Goal: Find specific page/section: Find specific page/section

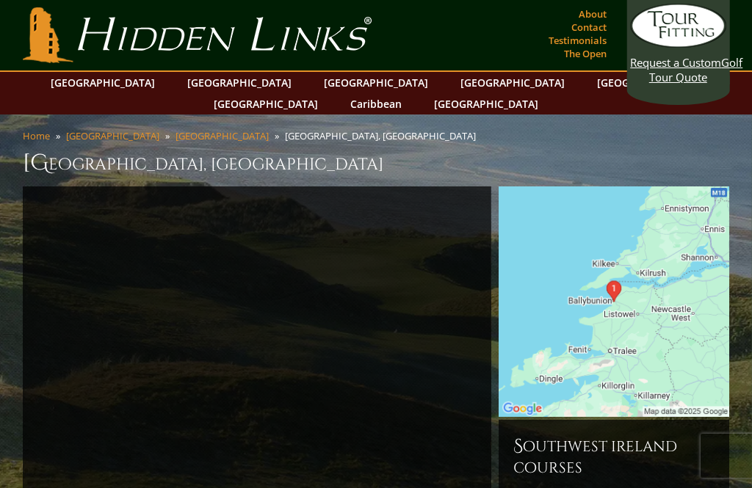
click at [674, 435] on h6 "Southwest Ireland Courses" at bounding box center [613, 456] width 201 height 43
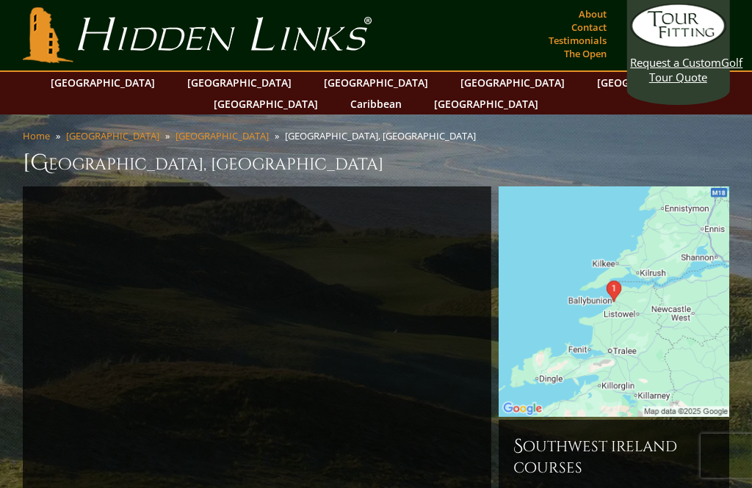
click at [674, 435] on h6 "Southwest Ireland Courses" at bounding box center [613, 456] width 201 height 43
click at [676, 435] on h6 "Southwest Ireland Courses" at bounding box center [613, 456] width 201 height 43
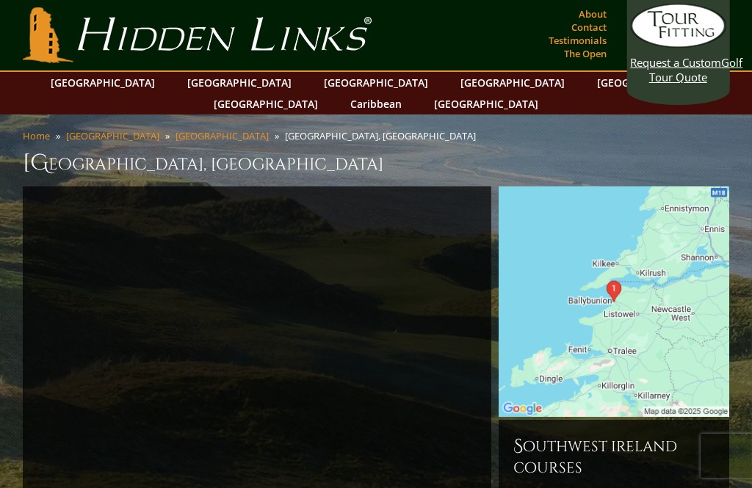
click at [674, 435] on h6 "Southwest Ireland Courses" at bounding box center [613, 456] width 201 height 43
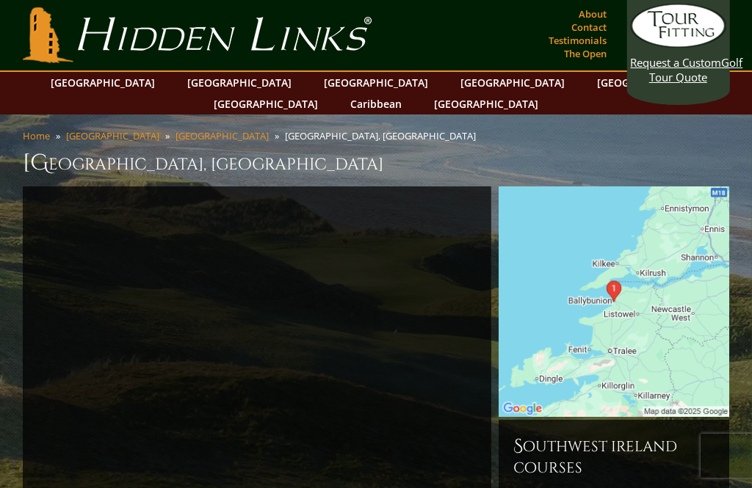
click at [674, 435] on h6 "Southwest Ireland Courses" at bounding box center [613, 456] width 201 height 43
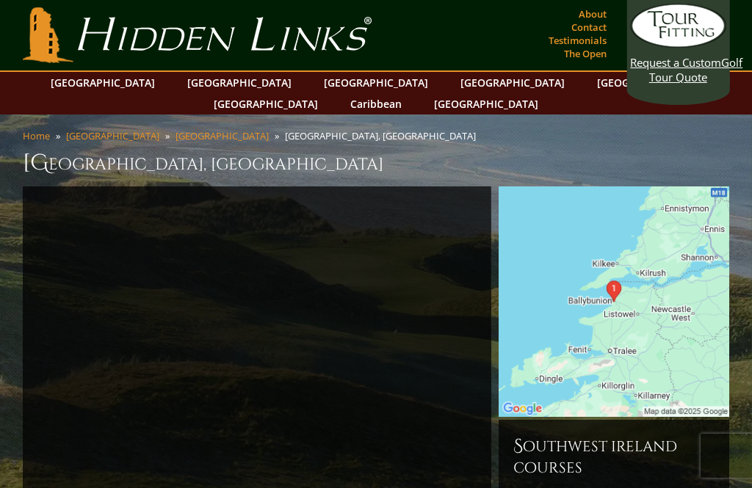
click at [675, 435] on h6 "Southwest Ireland Courses" at bounding box center [613, 456] width 201 height 43
click at [674, 435] on h6 "Southwest Ireland Courses" at bounding box center [613, 456] width 201 height 43
click at [675, 435] on h6 "Southwest Ireland Courses" at bounding box center [613, 456] width 201 height 43
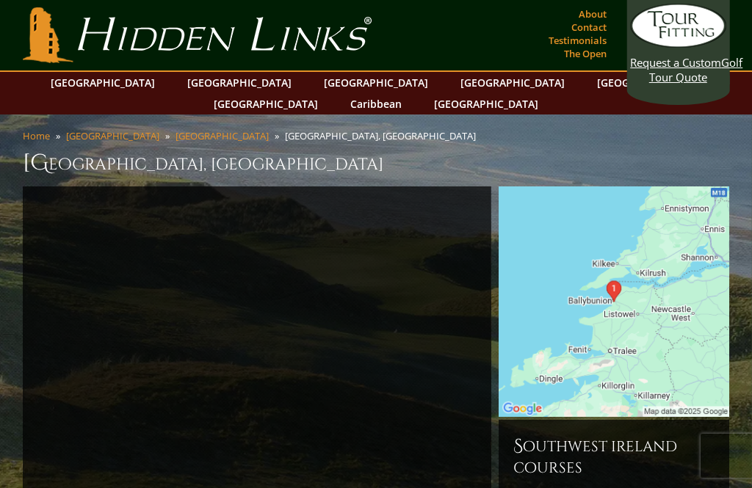
click at [675, 435] on h6 "Southwest Ireland Courses" at bounding box center [613, 456] width 201 height 43
click at [677, 435] on h6 "Southwest Ireland Courses" at bounding box center [613, 456] width 201 height 43
click at [676, 435] on h6 "Southwest Ireland Courses" at bounding box center [613, 456] width 201 height 43
click at [675, 435] on h6 "Southwest Ireland Courses" at bounding box center [613, 456] width 201 height 43
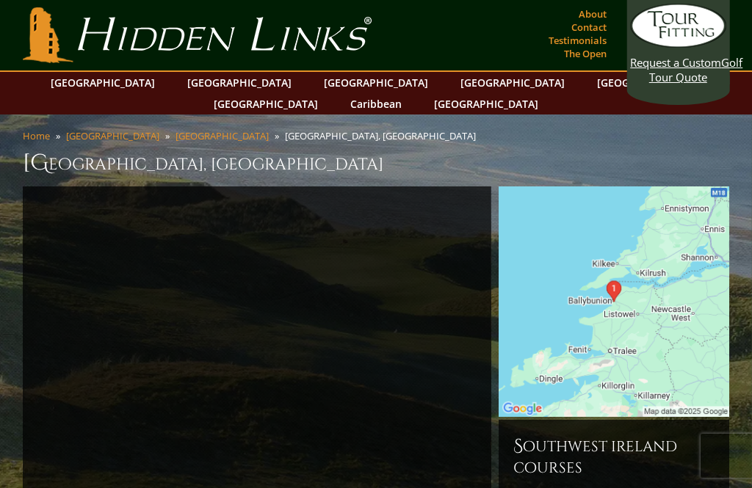
click at [676, 435] on h6 "Southwest Ireland Courses" at bounding box center [613, 456] width 201 height 43
click at [675, 435] on h6 "Southwest Ireland Courses" at bounding box center [613, 456] width 201 height 43
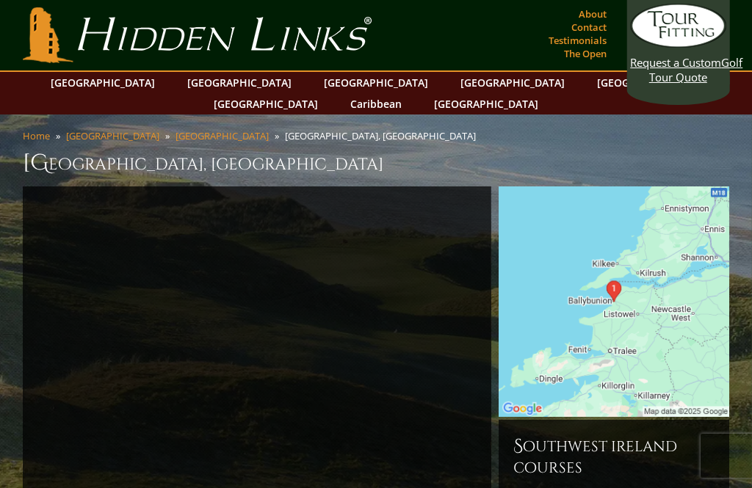
click at [675, 435] on h6 "Southwest Ireland Courses" at bounding box center [613, 456] width 201 height 43
